Goal: Transaction & Acquisition: Purchase product/service

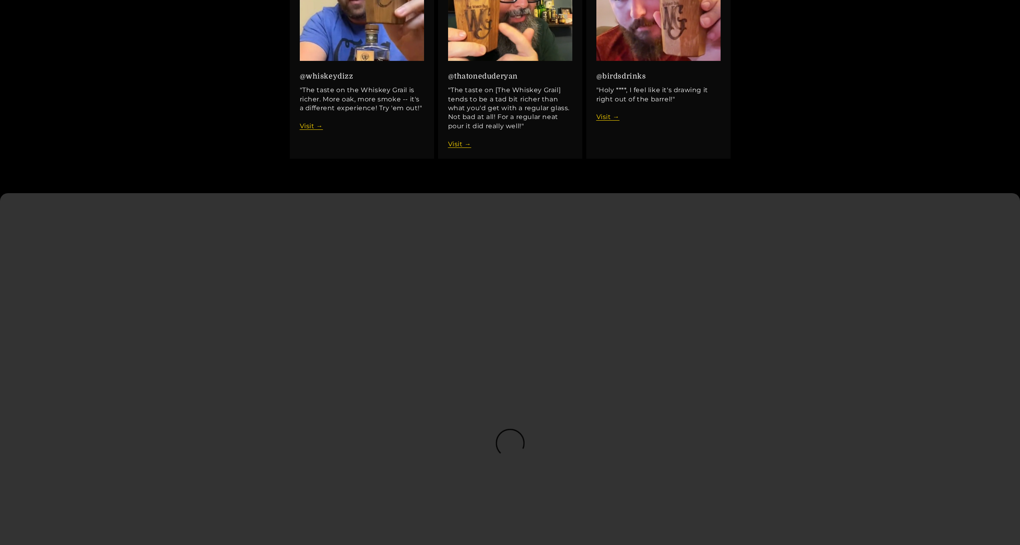
scroll to position [1253, 0]
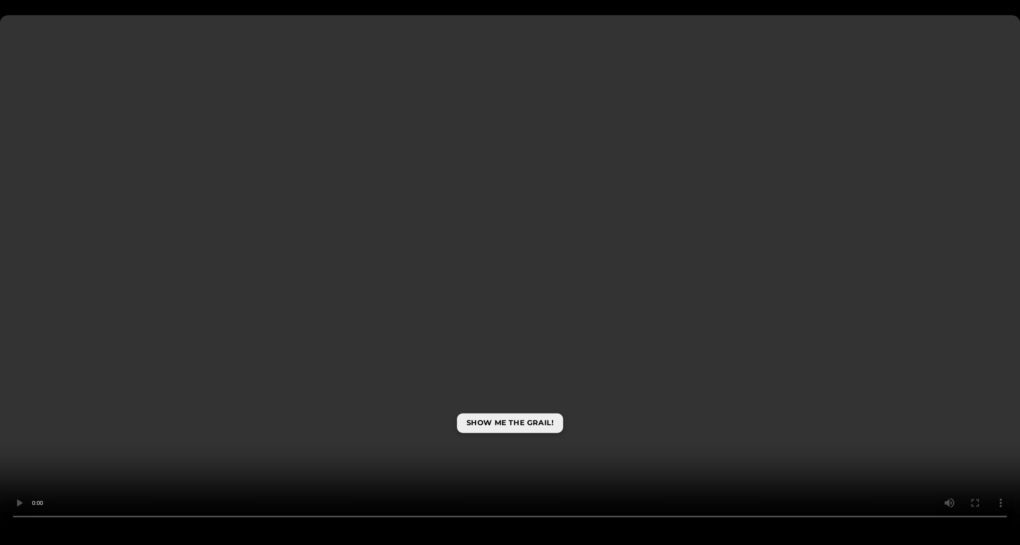
click at [515, 413] on link "SHOW ME THE GRAIL!" at bounding box center [510, 423] width 107 height 20
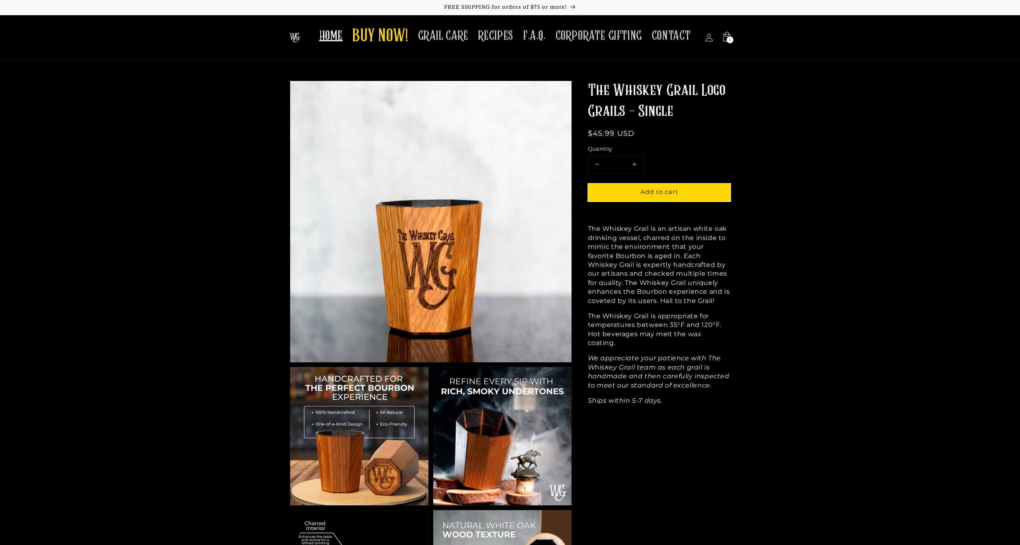
click at [340, 37] on span "HOME" at bounding box center [330, 36] width 23 height 16
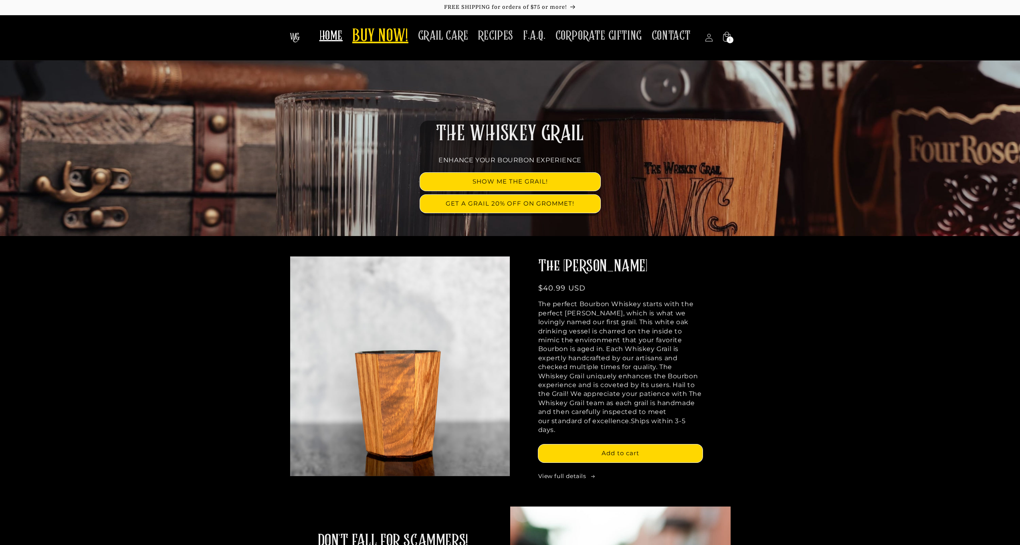
click at [399, 29] on span "BUY NOW!" at bounding box center [380, 37] width 56 height 22
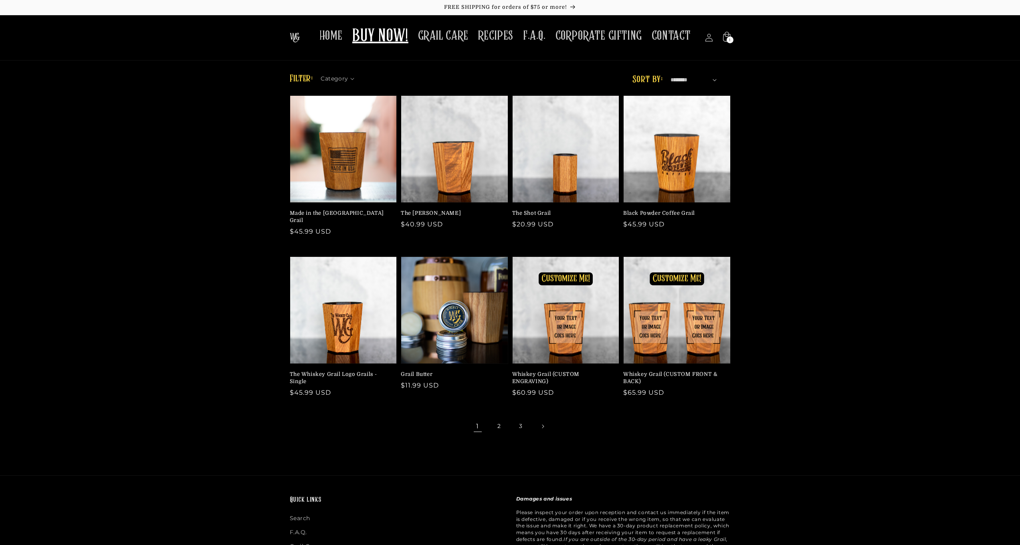
scroll to position [153, 0]
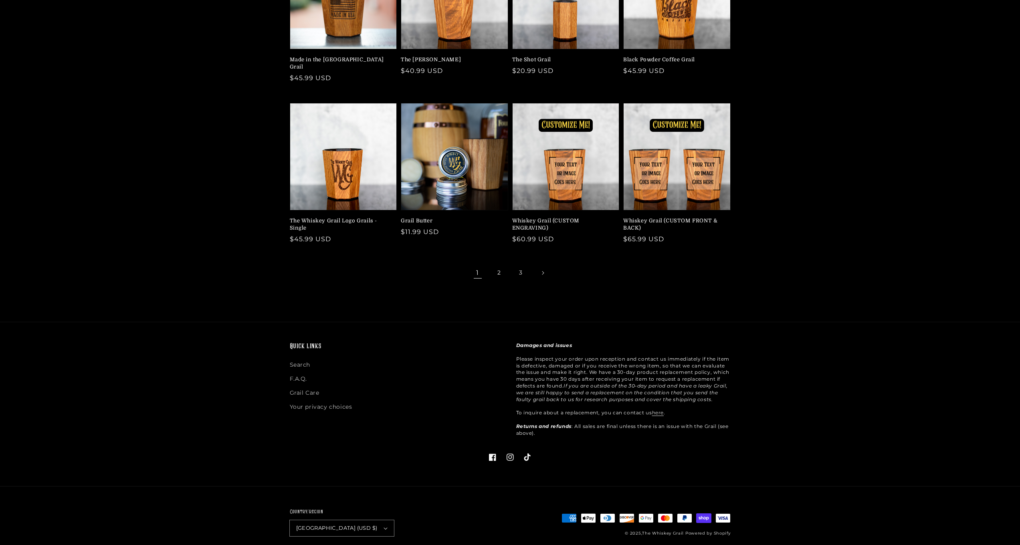
click at [527, 454] on icon at bounding box center [528, 458] width 8 height 8
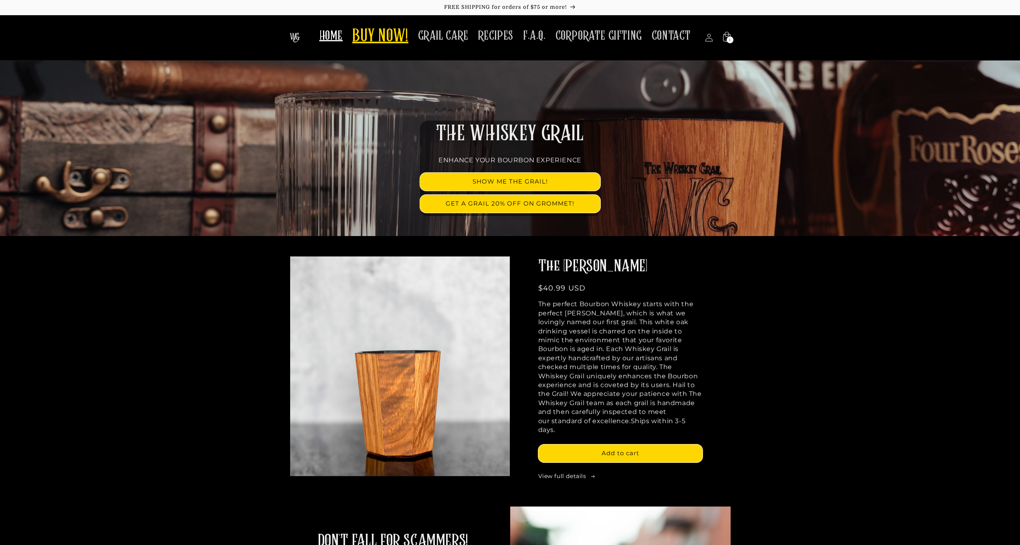
click at [384, 33] on span "BUY NOW!" at bounding box center [380, 37] width 56 height 22
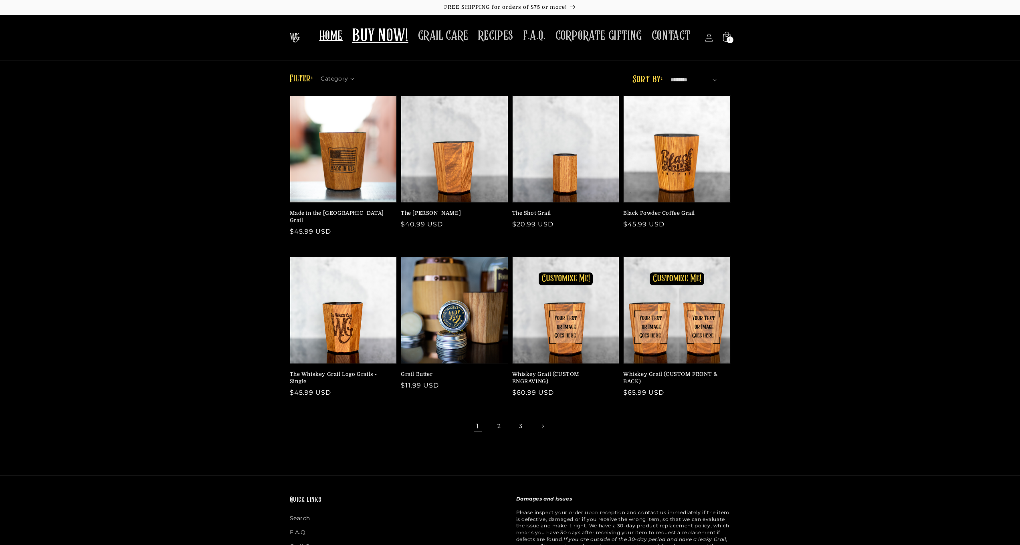
click at [339, 34] on span "HOME" at bounding box center [330, 36] width 23 height 16
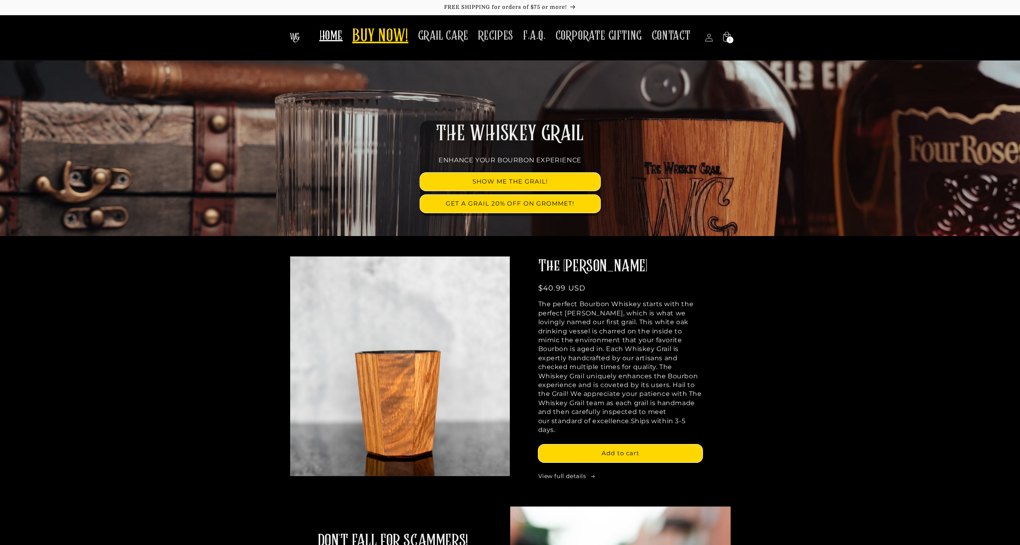
click at [385, 28] on span "BUY NOW!" at bounding box center [380, 37] width 56 height 22
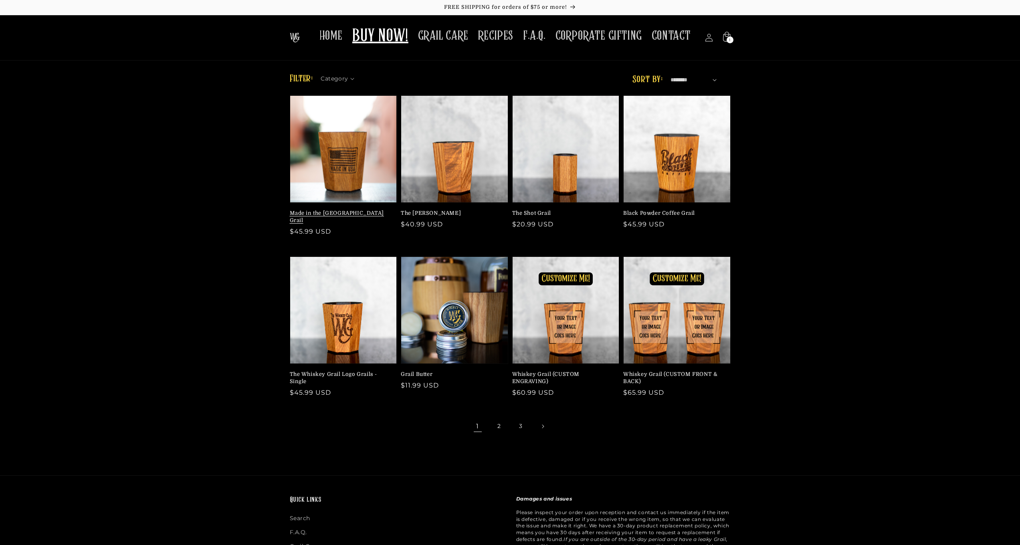
click at [336, 215] on link "Made in the USA Grail" at bounding box center [341, 217] width 103 height 14
